Goal: Information Seeking & Learning: Check status

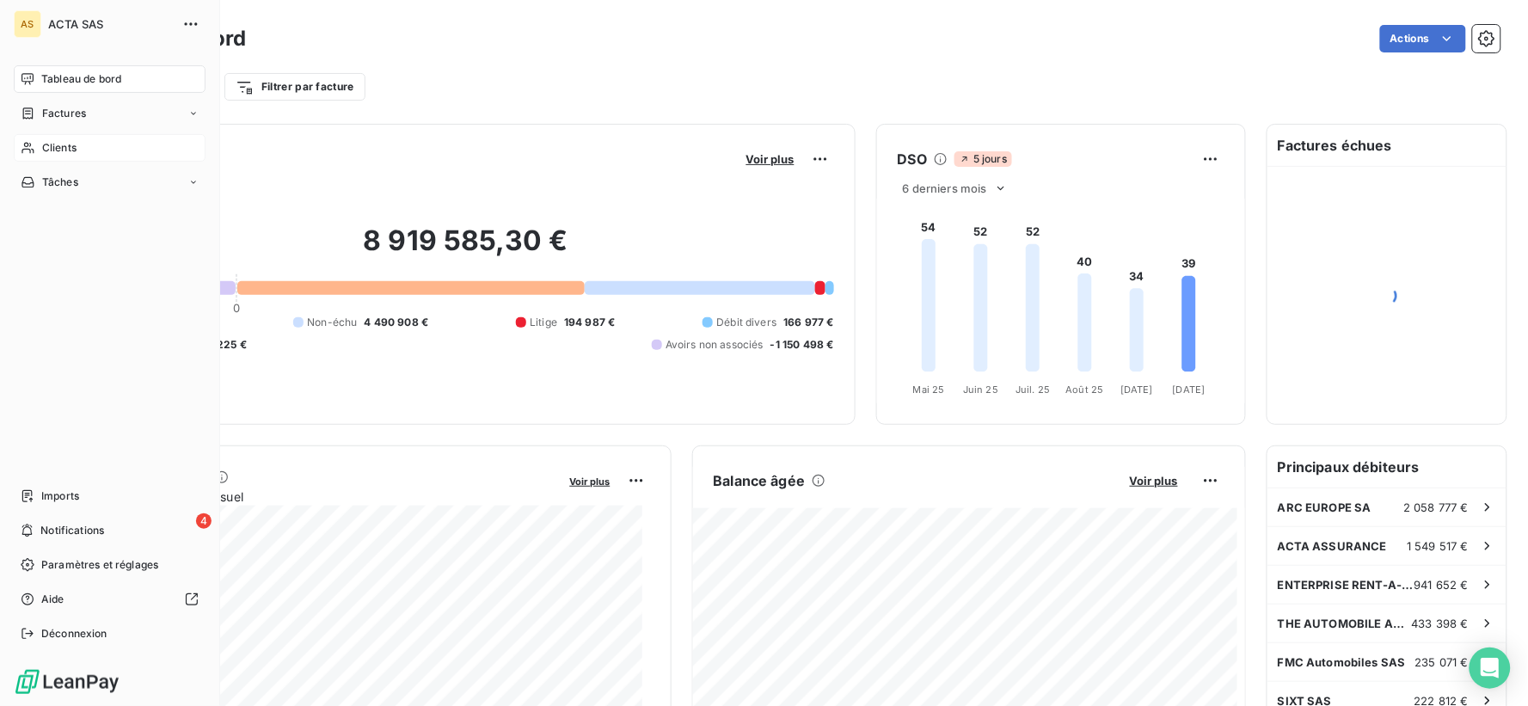
click at [57, 148] on span "Clients" at bounding box center [59, 147] width 34 height 15
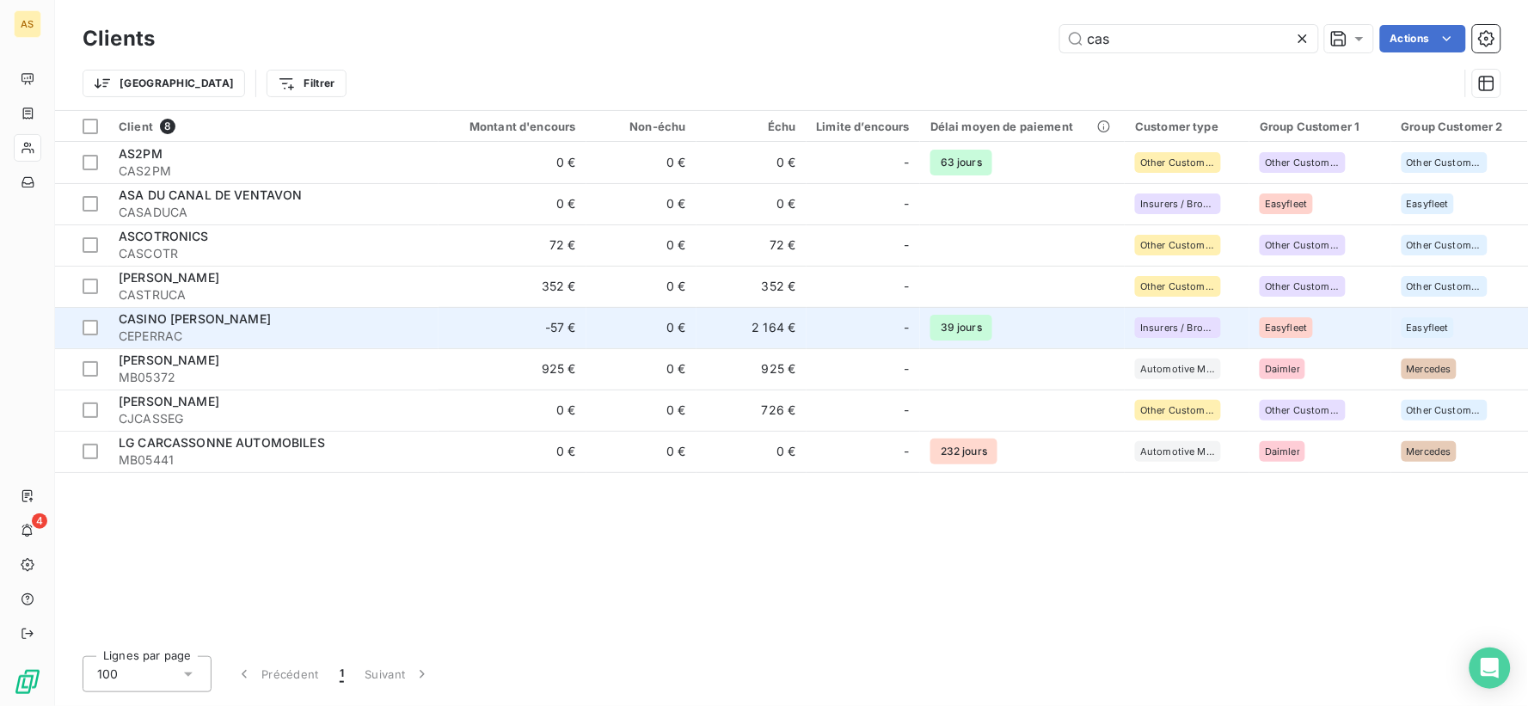
type input "cas"
click at [298, 310] on div "CASINO [PERSON_NAME]" at bounding box center [274, 318] width 310 height 17
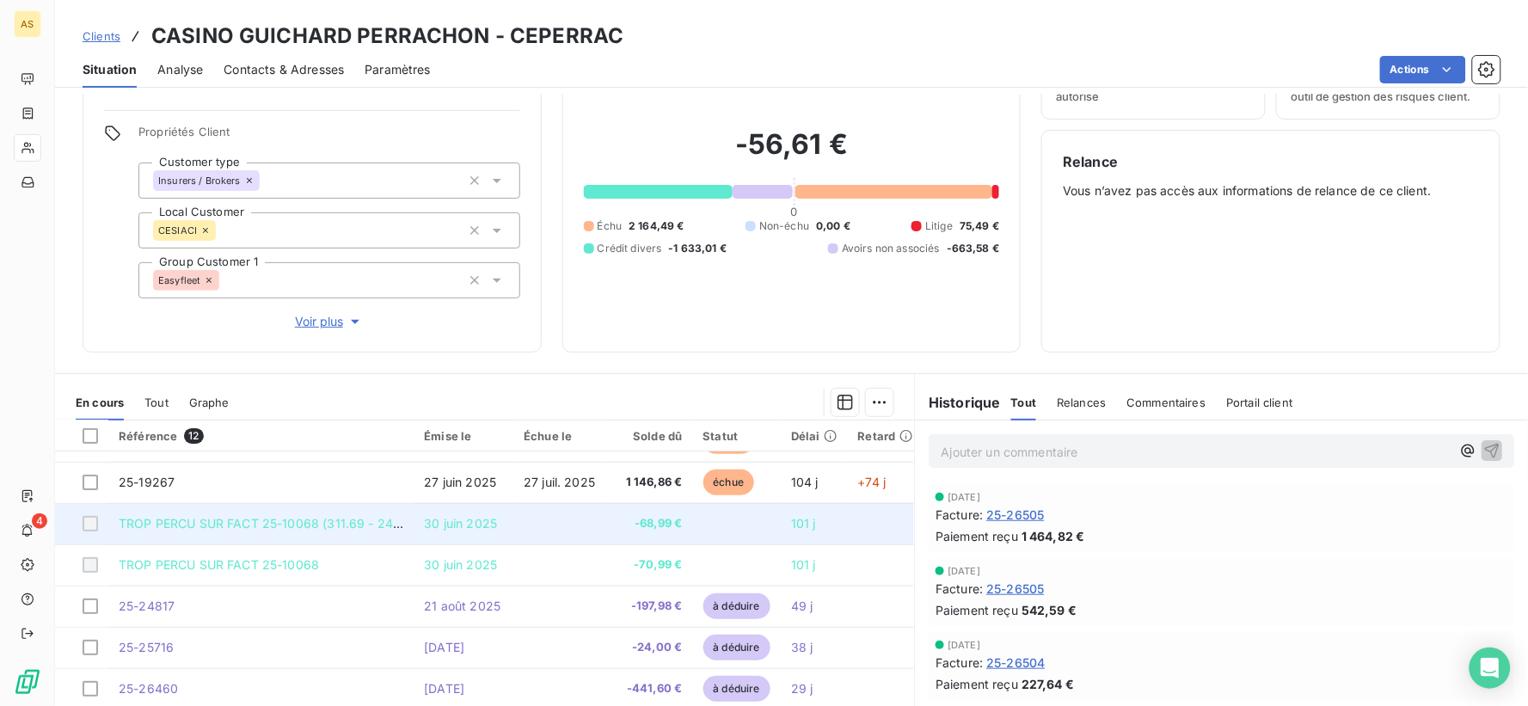
scroll to position [193, 0]
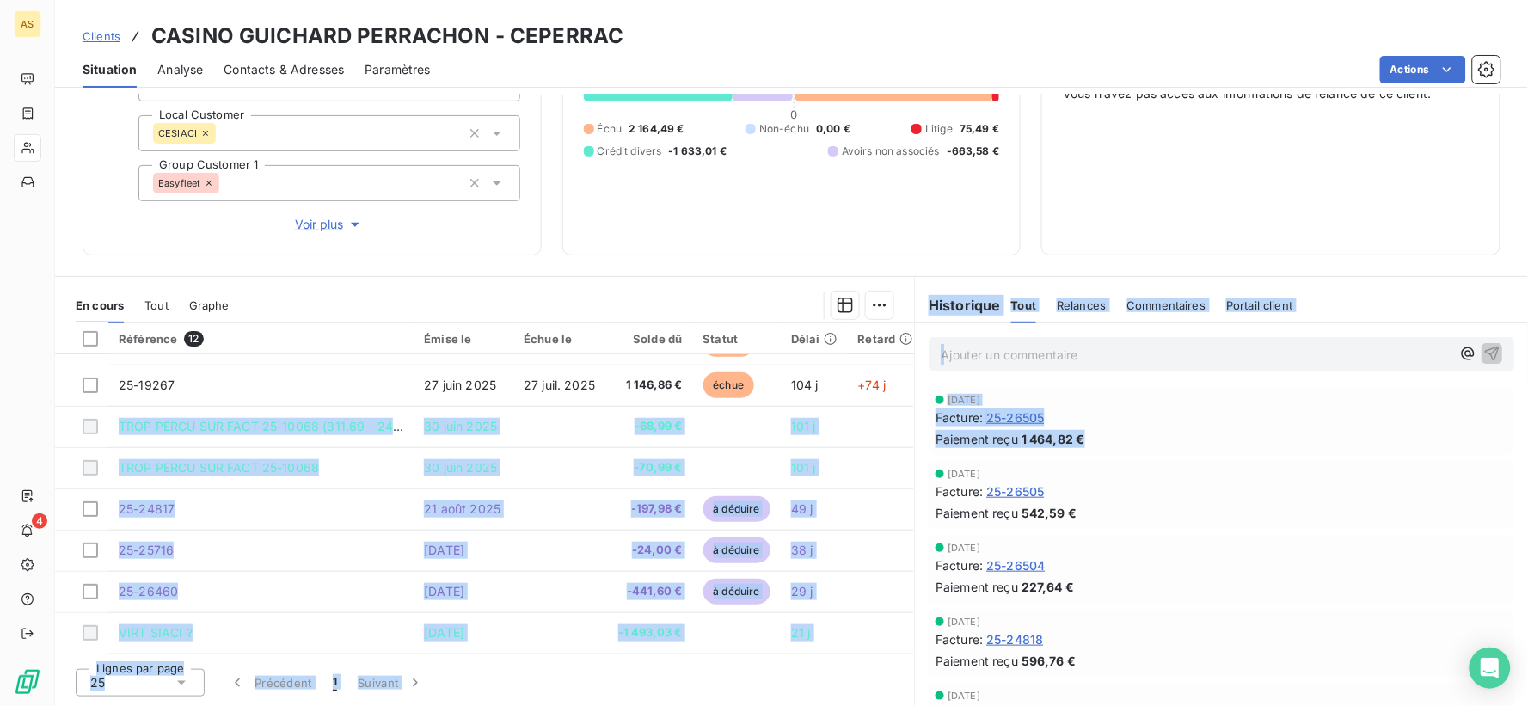
drag, startPoint x: 907, startPoint y: 461, endPoint x: 903, endPoint y: 380, distance: 81.0
click at [903, 380] on div "En cours Tout Graphe Référence 12 Émise le Échue le Solde dû Statut Délai Retar…" at bounding box center [791, 491] width 1473 height 430
click at [915, 439] on div "[DATE] Facture : 25-26505 Paiement reçu 1 464,82 €" at bounding box center [1221, 421] width 613 height 74
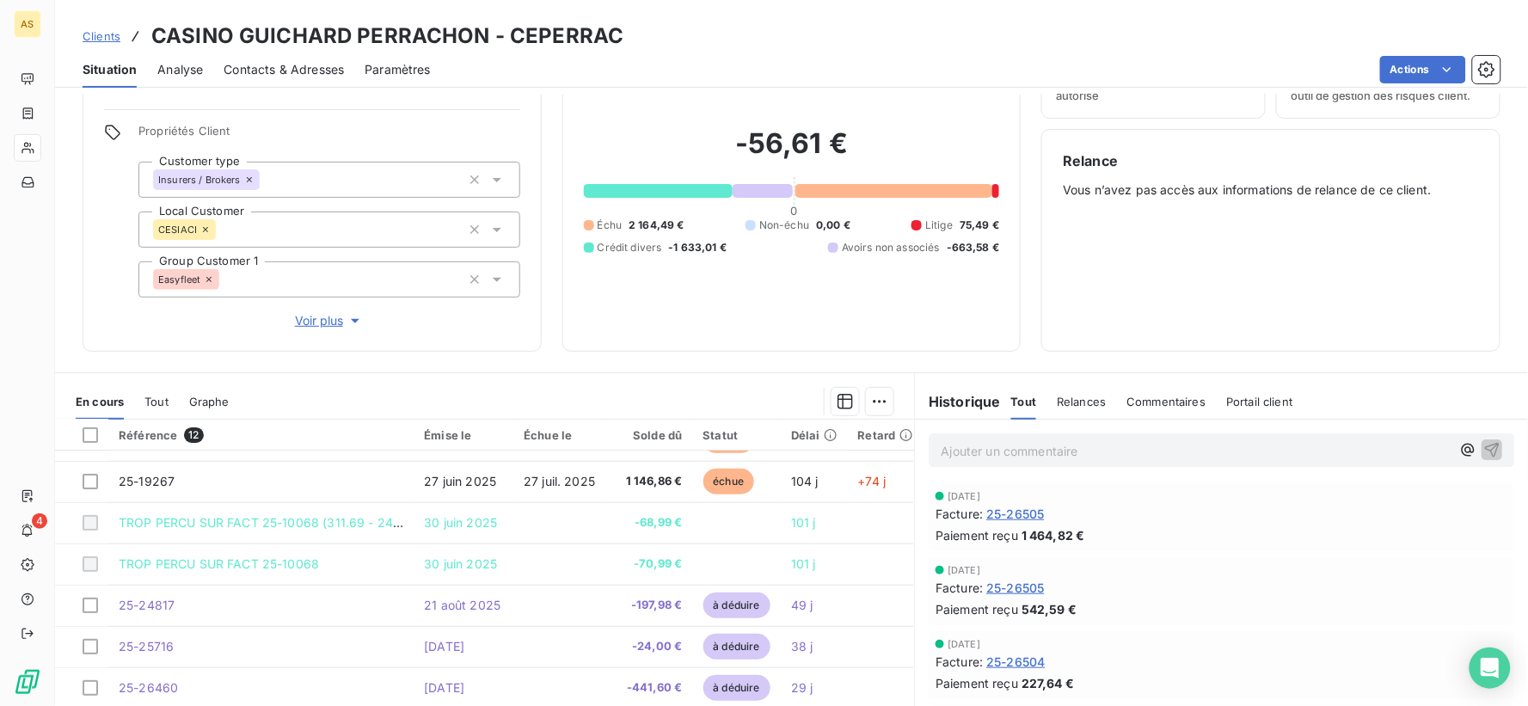
scroll to position [0, 0]
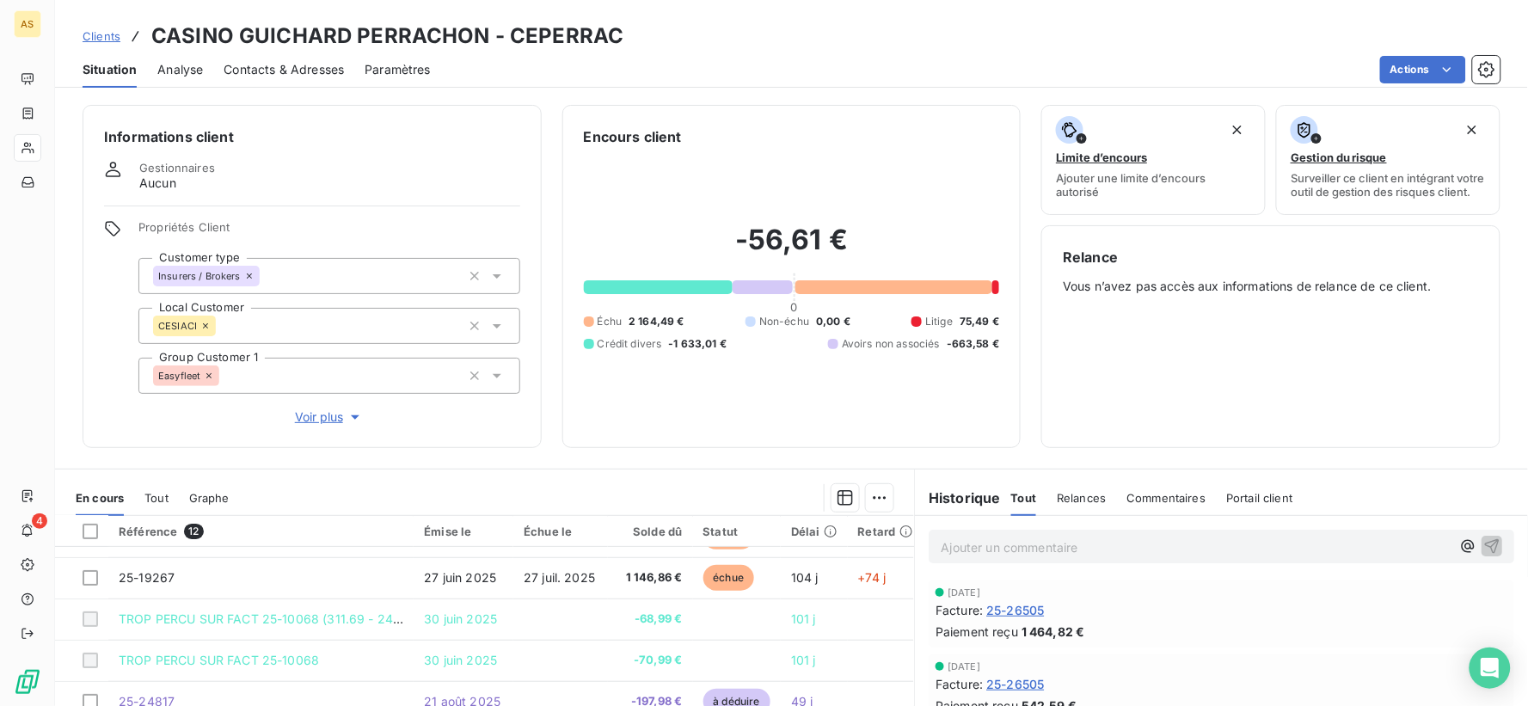
drag, startPoint x: 619, startPoint y: 34, endPoint x: 715, endPoint y: 15, distance: 97.5
click at [715, 15] on div "Clients CASINO GUICHARD PERRACHON - CEPERRAC Situation Analyse Contacts & Adres…" at bounding box center [791, 44] width 1473 height 88
drag, startPoint x: 673, startPoint y: 29, endPoint x: 690, endPoint y: 30, distance: 16.4
click at [690, 30] on div "Clients CASINO GUICHARD PERRACHON - CEPERRAC" at bounding box center [791, 36] width 1473 height 31
